Goal: Transaction & Acquisition: Download file/media

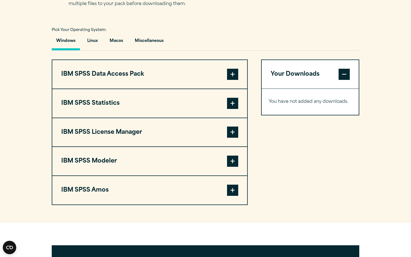
scroll to position [394, 0]
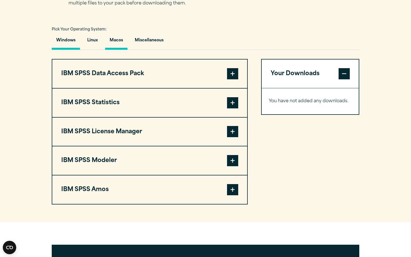
click at [118, 44] on button "Macos" at bounding box center [116, 42] width 22 height 16
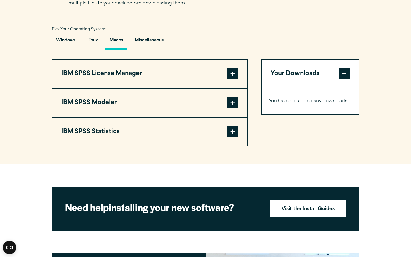
click at [227, 133] on span at bounding box center [232, 131] width 11 height 11
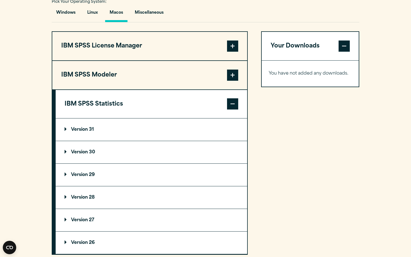
scroll to position [477, 0]
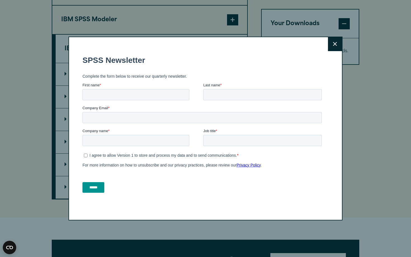
click at [338, 38] on button "Close" at bounding box center [335, 44] width 14 height 14
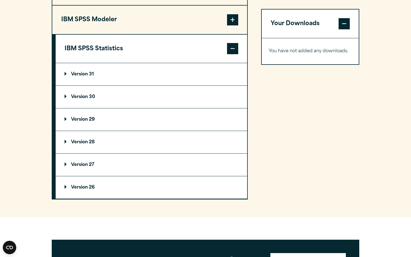
click at [92, 117] on summary "Version 29" at bounding box center [151, 119] width 191 height 22
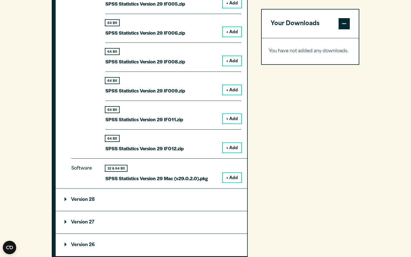
scroll to position [713, 0]
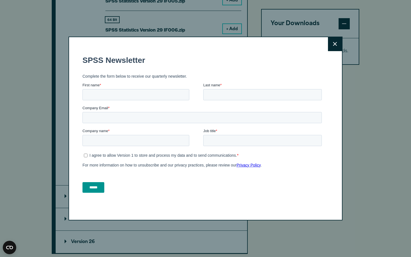
click at [335, 44] on icon at bounding box center [335, 44] width 4 height 4
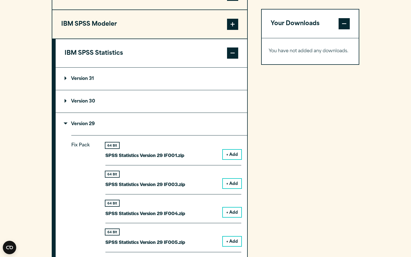
scroll to position [470, 0]
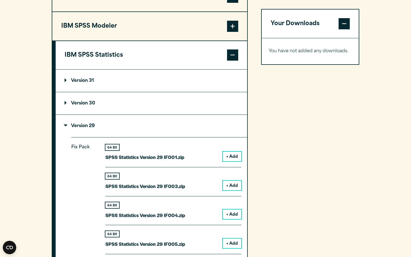
click at [204, 160] on div "64 Bit SPSS Statistics Version 29 IF001.zip + Add" at bounding box center [173, 155] width 136 height 23
click at [229, 157] on button "+ Add" at bounding box center [232, 156] width 18 height 9
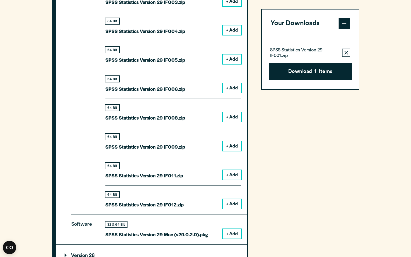
scroll to position [655, 0]
click at [235, 237] on button "+ Add" at bounding box center [232, 233] width 18 height 9
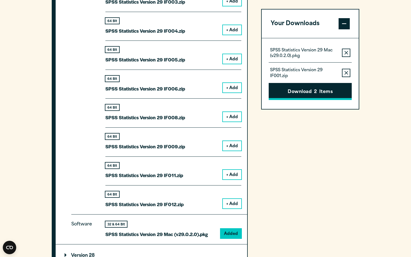
click at [308, 93] on button "Download 2 Items" at bounding box center [309, 91] width 83 height 17
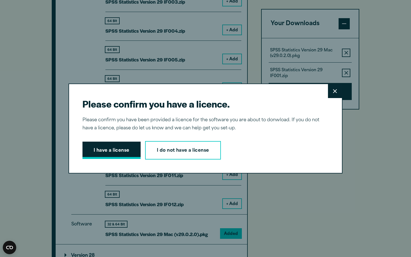
click at [127, 148] on button "I have a license" at bounding box center [111, 150] width 58 height 17
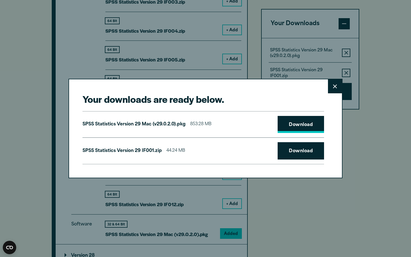
click at [303, 127] on link "Download" at bounding box center [300, 124] width 46 height 17
click at [304, 145] on link "Download" at bounding box center [300, 150] width 46 height 17
